Goal: Find specific page/section: Find specific page/section

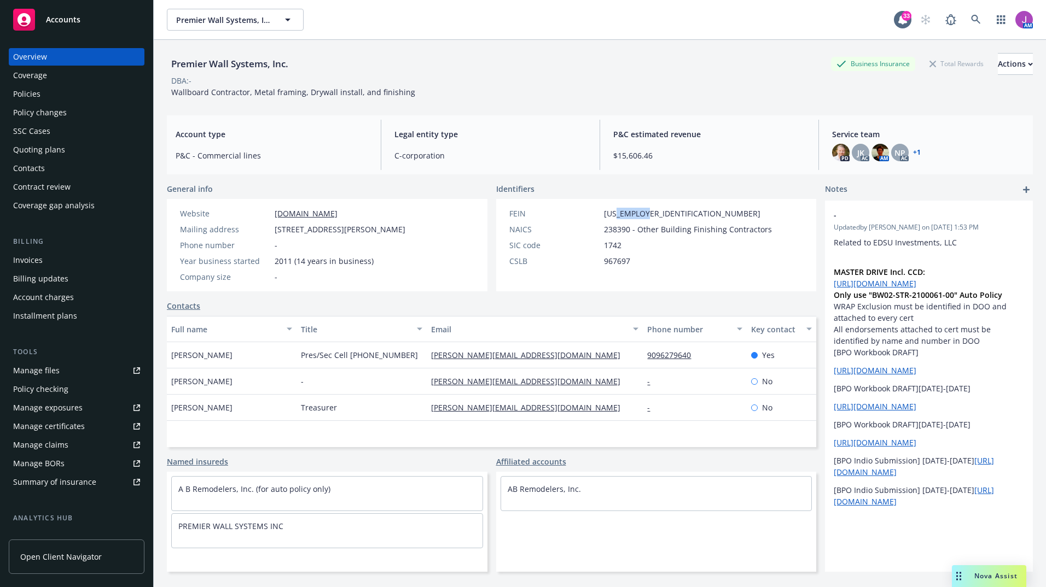
drag, startPoint x: 610, startPoint y: 214, endPoint x: 670, endPoint y: 213, distance: 59.6
click at [670, 213] on div "FEIN [US_EMPLOYER_IDENTIFICATION_NUMBER]" at bounding box center [640, 213] width 271 height 11
copy span "3337466"
click at [49, 96] on div "Policies" at bounding box center [76, 94] width 127 height 18
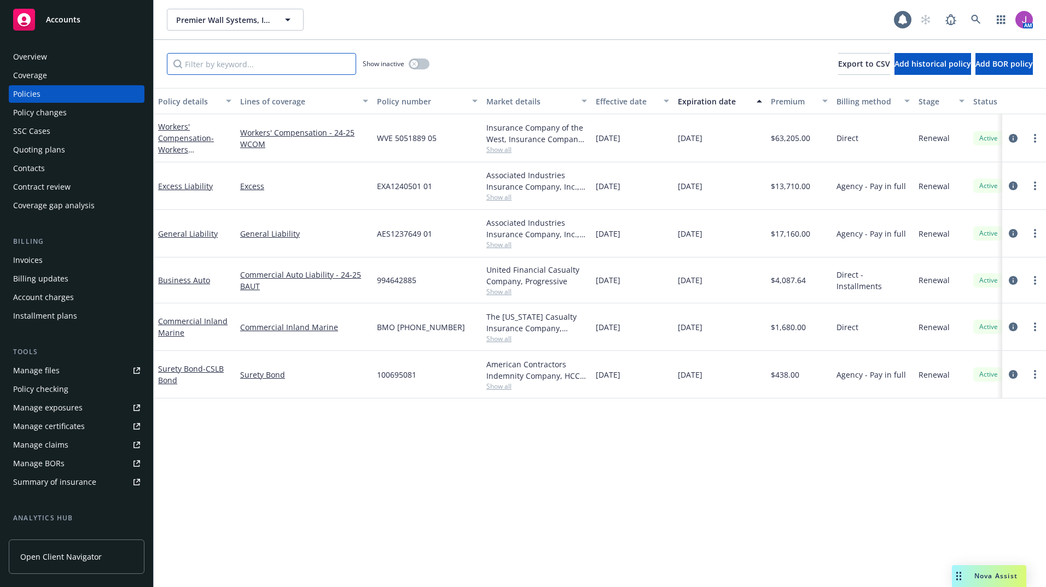
click at [208, 66] on input "Filter by keyword..." at bounding box center [261, 64] width 189 height 22
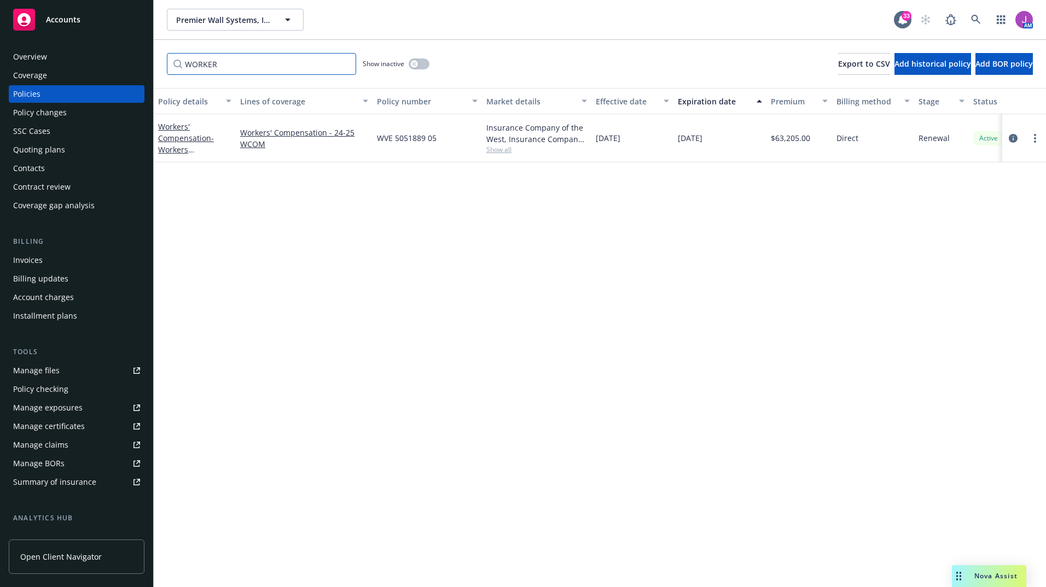
type input "WORKER"
click at [177, 143] on div "Workers' Compensation - Workers Compensation" at bounding box center [194, 138] width 73 height 34
click at [176, 134] on link "Workers' Compensation - Workers Compensation" at bounding box center [186, 143] width 56 height 45
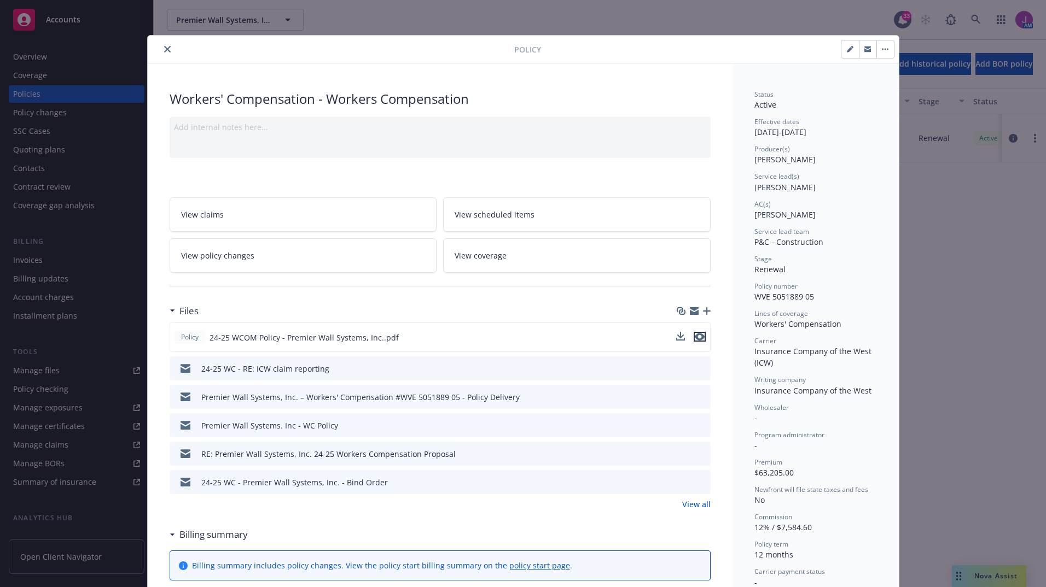
click at [695, 336] on icon "preview file" at bounding box center [700, 337] width 10 height 8
